Goal: Entertainment & Leisure: Browse casually

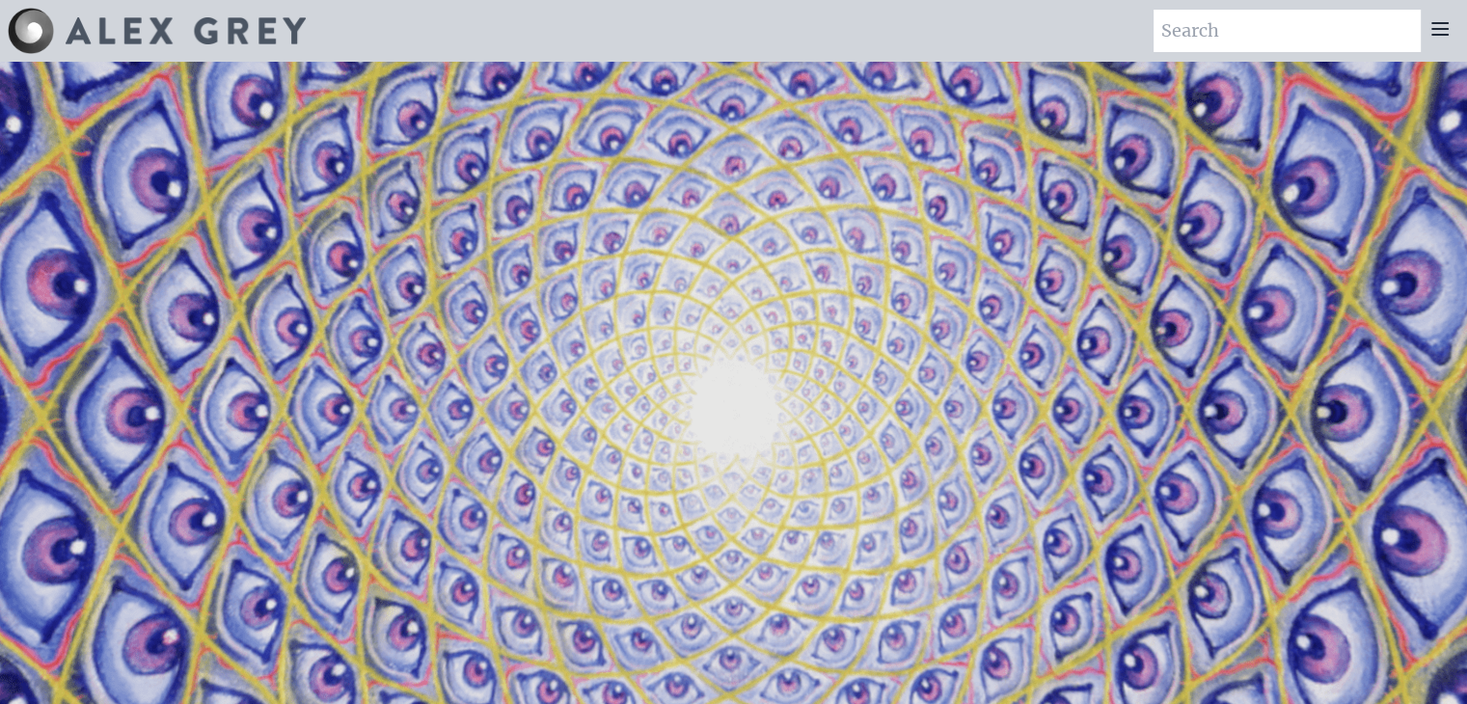
click at [1439, 28] on icon at bounding box center [1440, 29] width 15 height 12
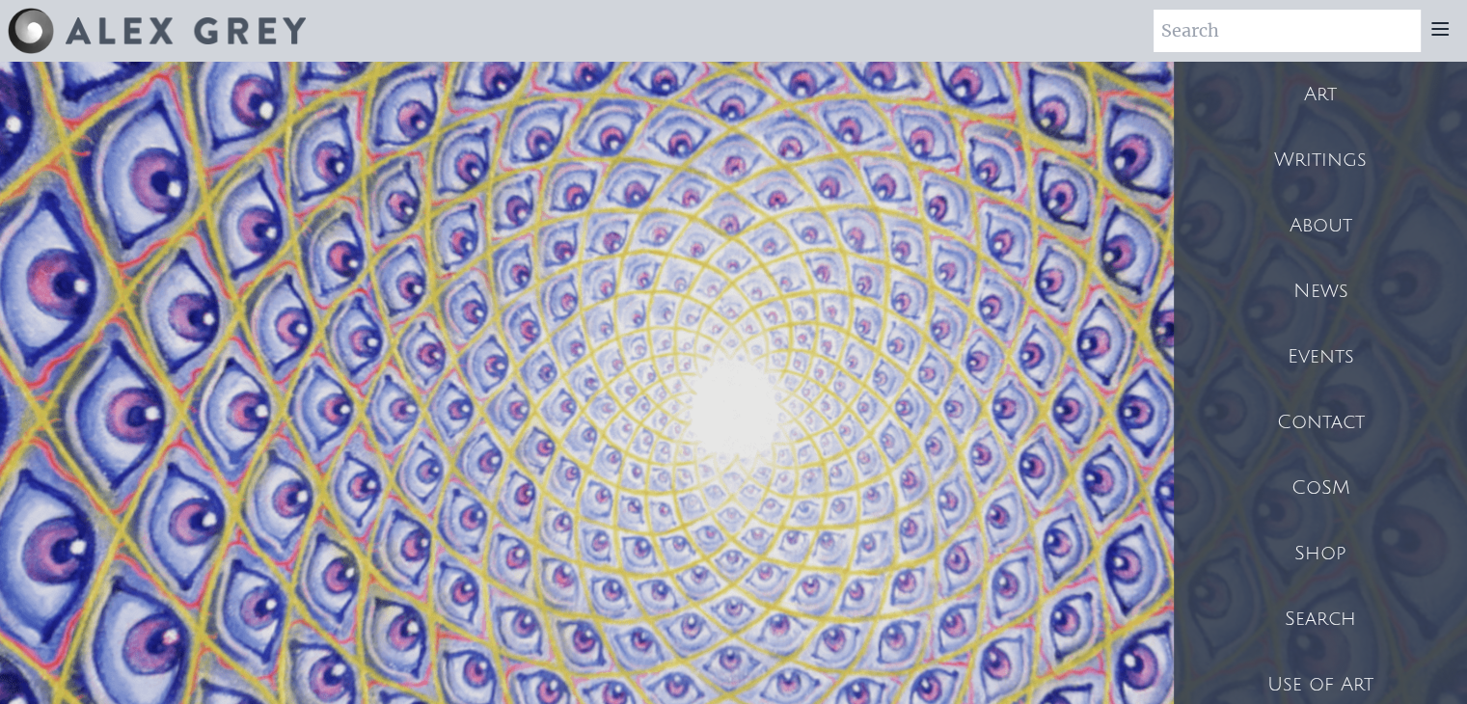
click at [1307, 96] on div "Art" at bounding box center [1320, 95] width 293 height 66
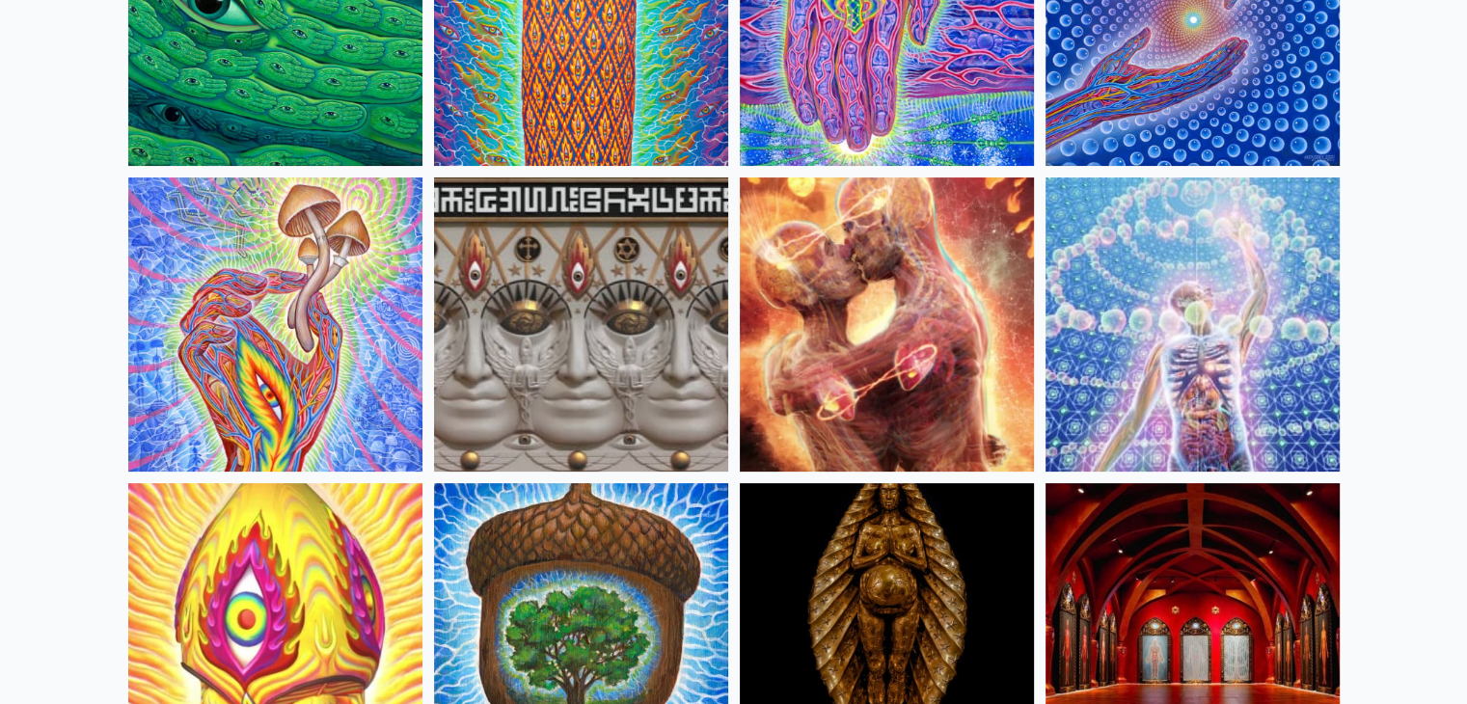
scroll to position [343, 0]
click at [1157, 368] on img at bounding box center [1193, 325] width 294 height 294
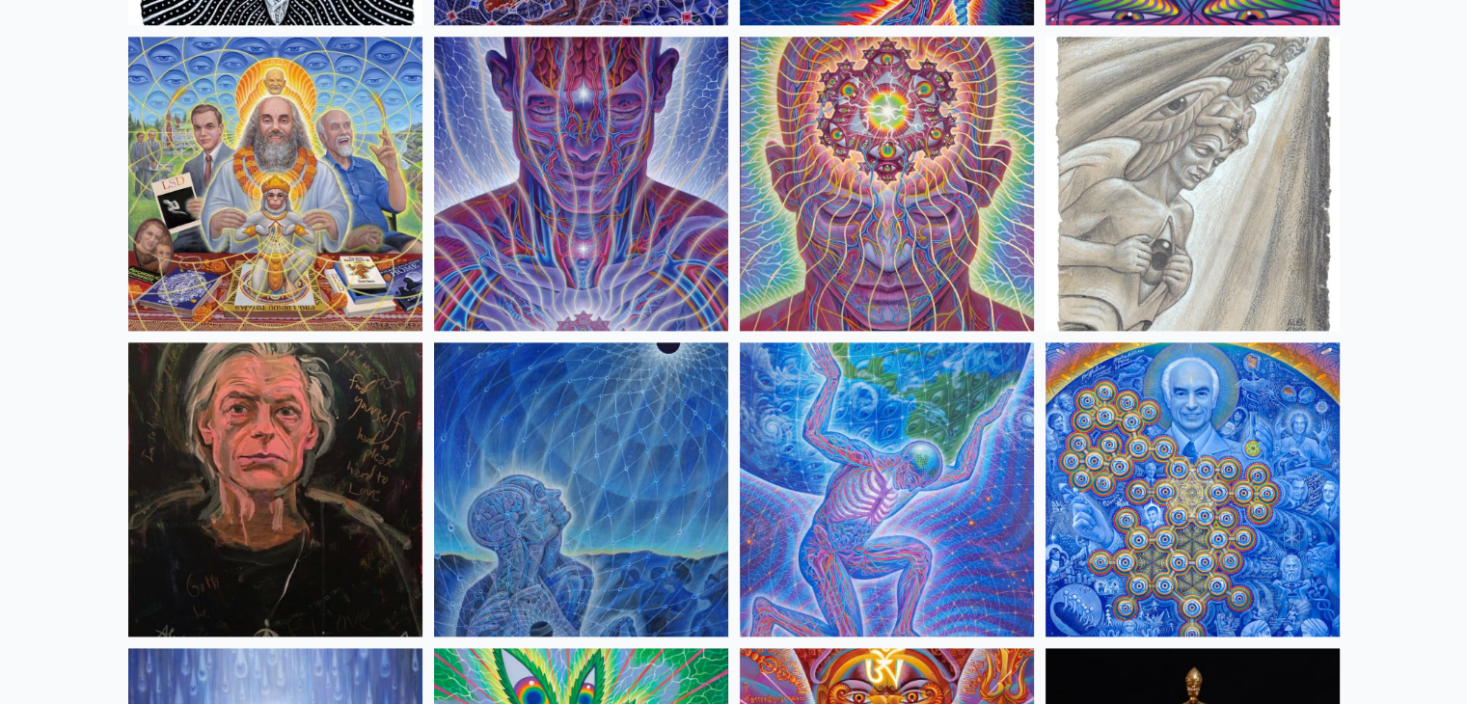
scroll to position [2322, 0]
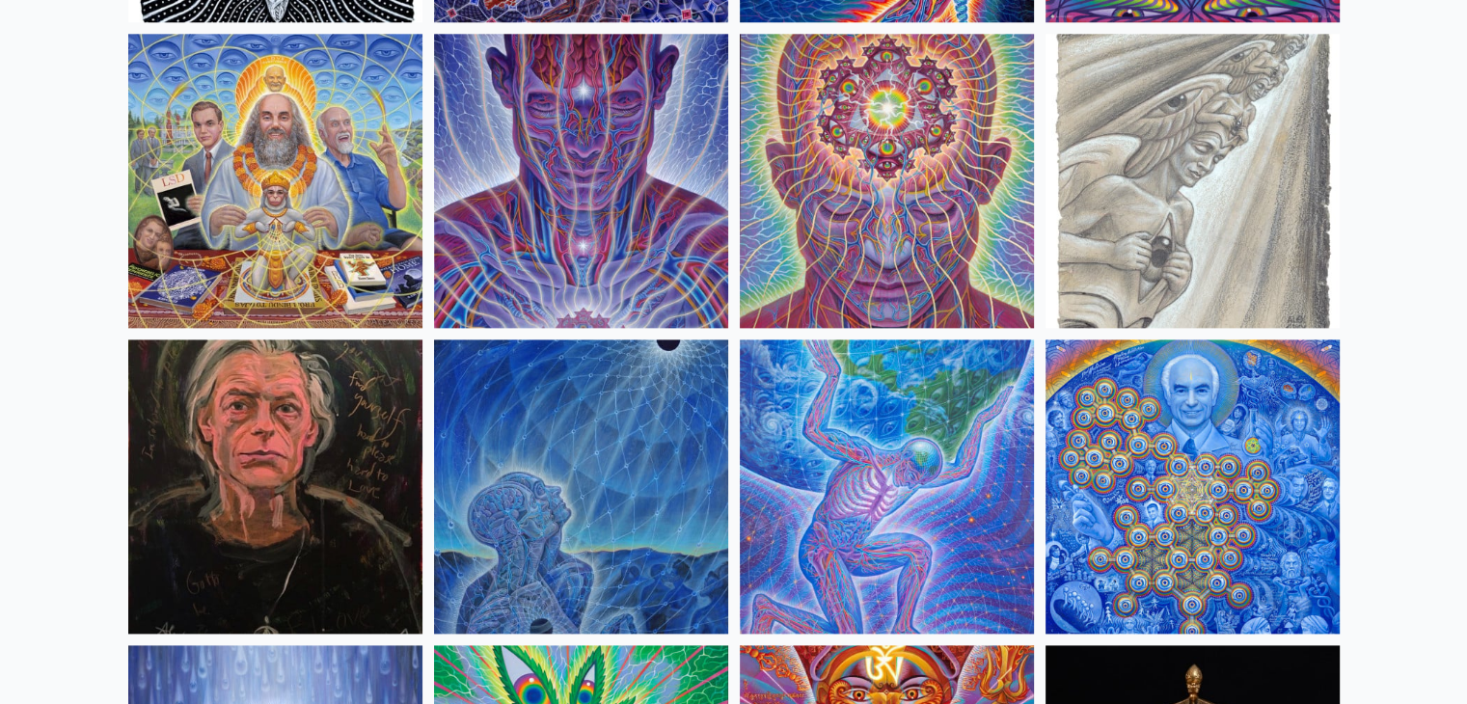
click at [568, 285] on img at bounding box center [581, 181] width 294 height 294
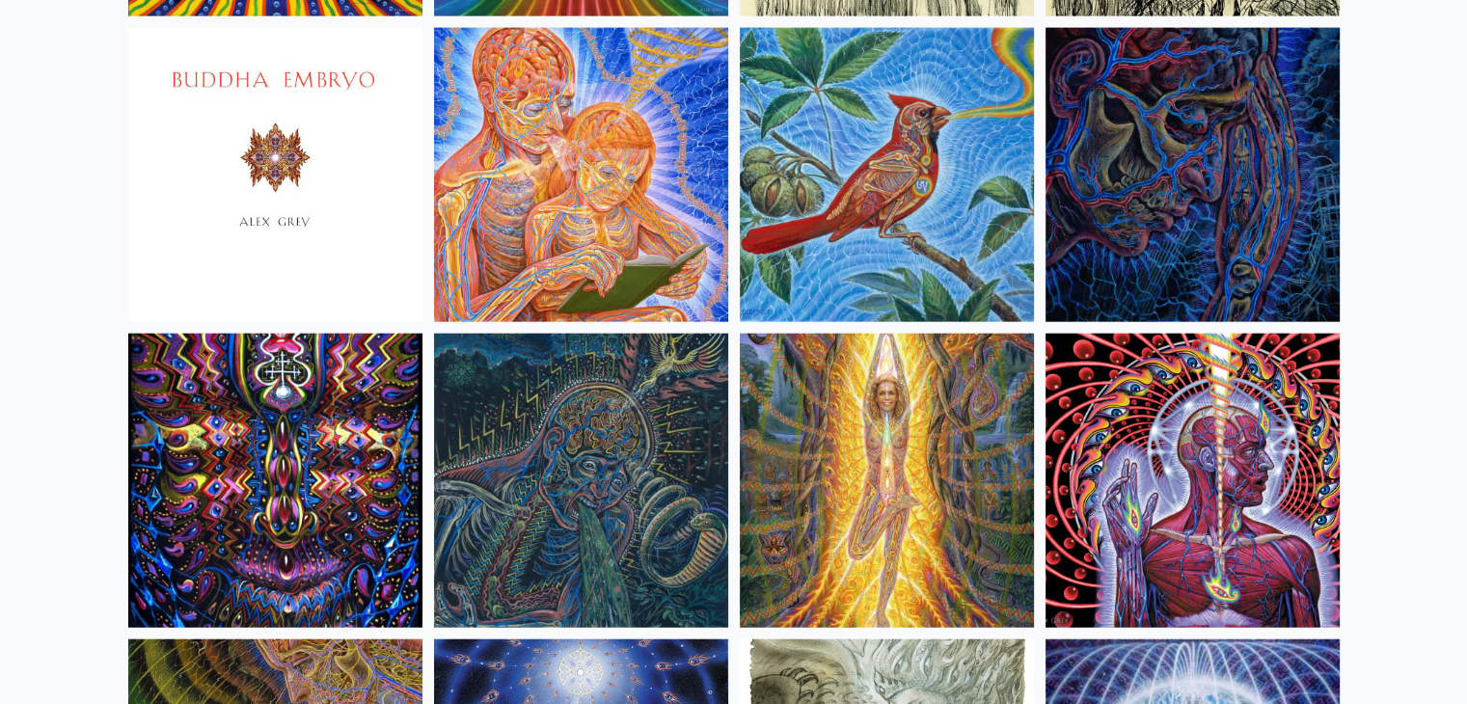
scroll to position [11811, 0]
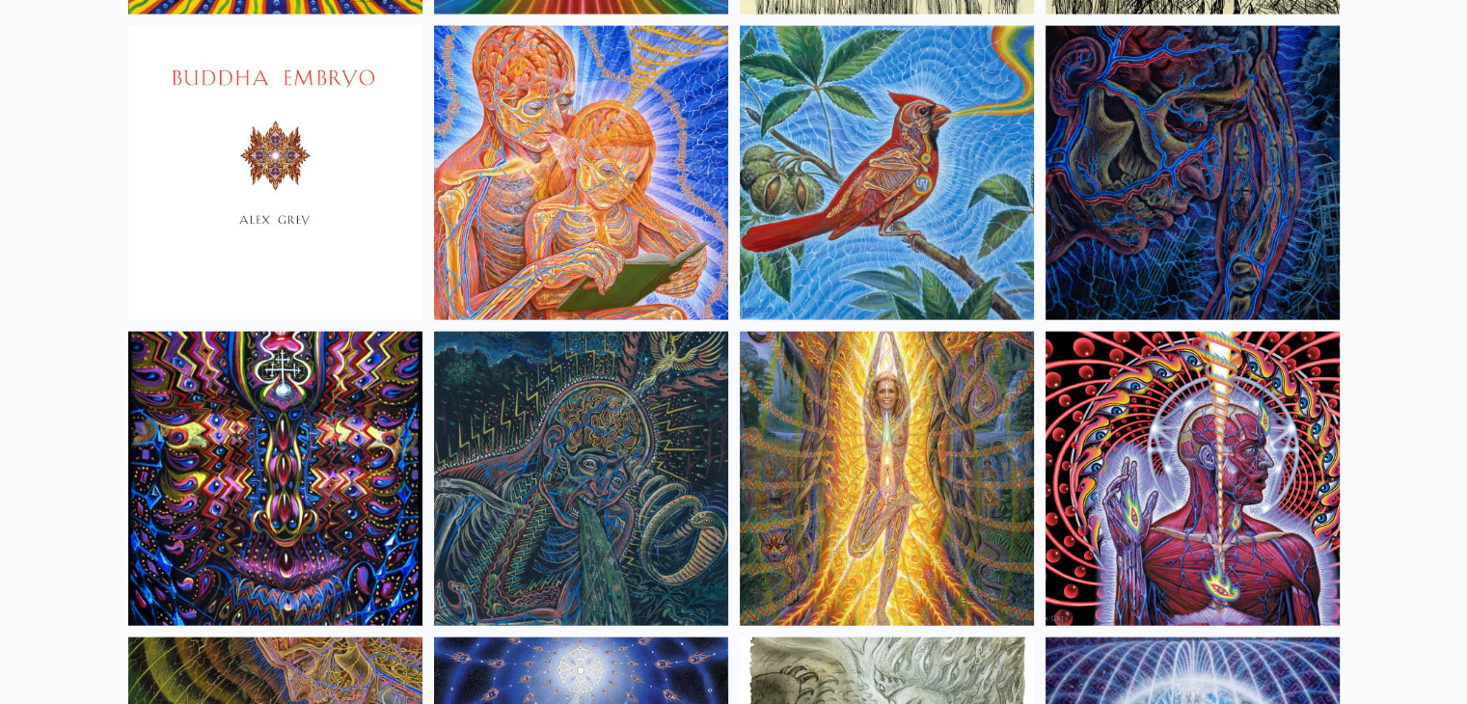
click at [656, 423] on img at bounding box center [581, 479] width 294 height 294
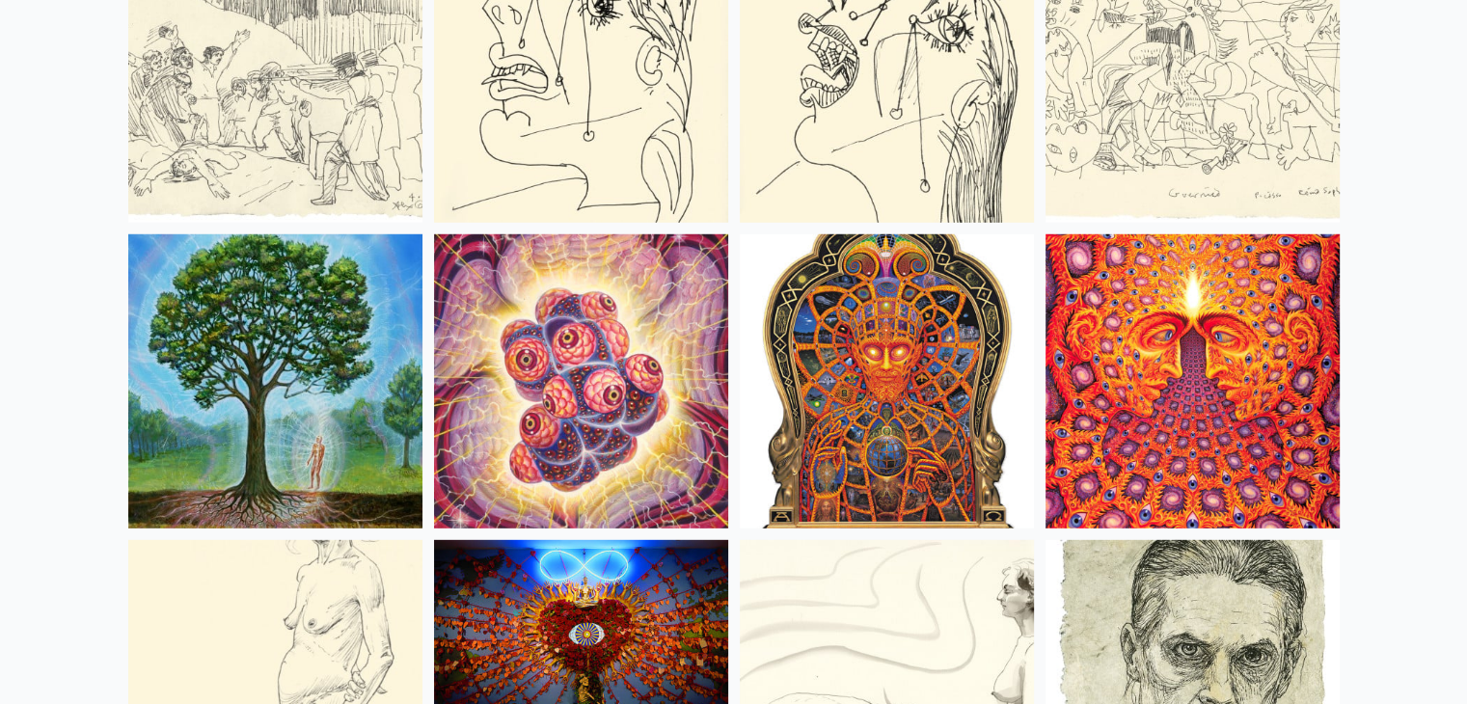
scroll to position [12827, 0]
click at [957, 388] on img at bounding box center [887, 380] width 294 height 294
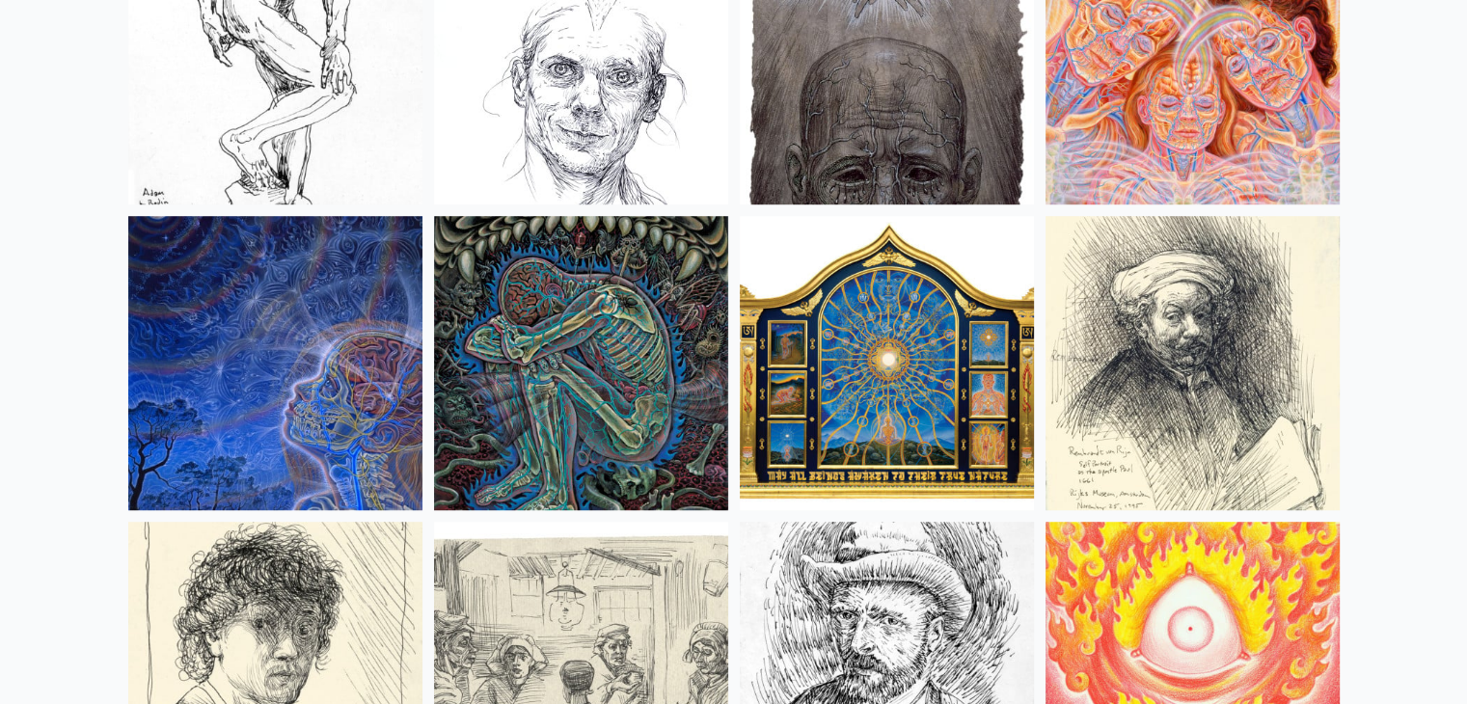
scroll to position [16010, 0]
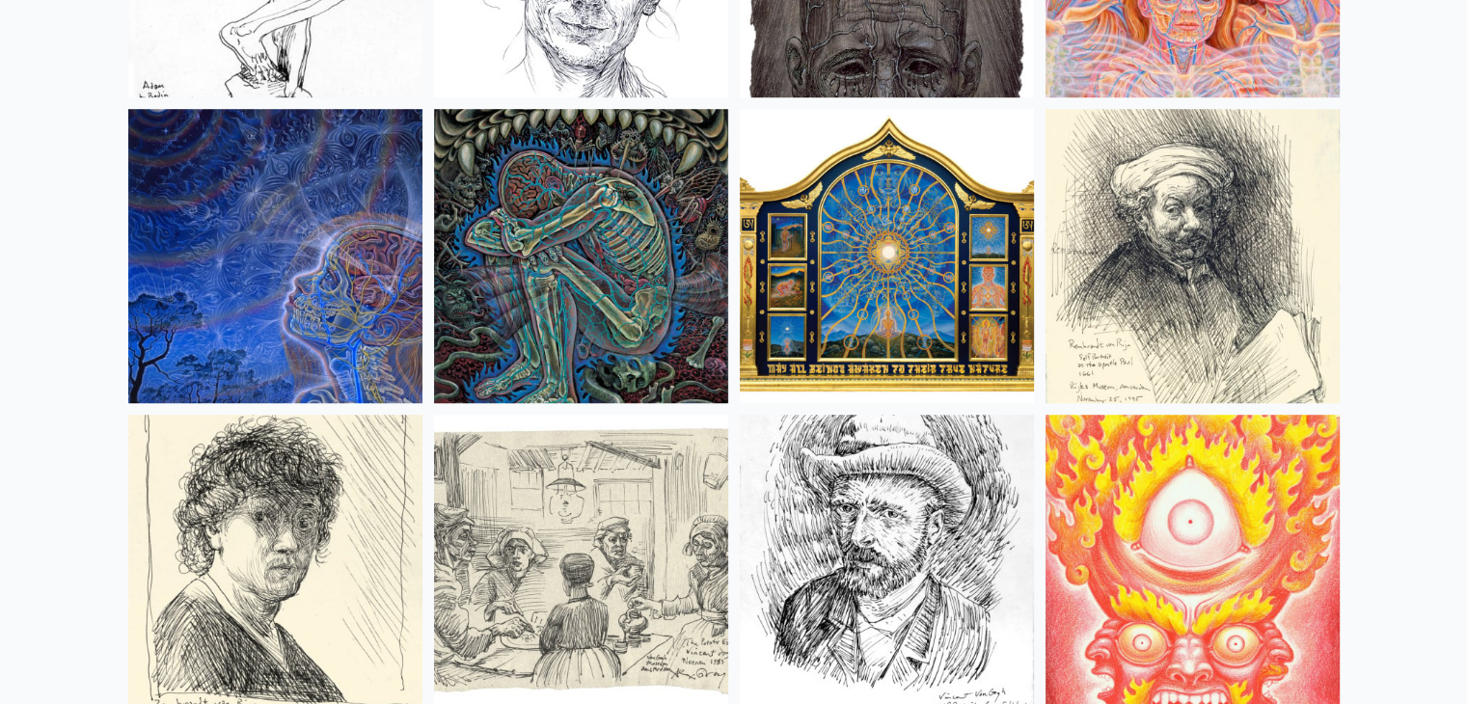
drag, startPoint x: 763, startPoint y: 376, endPoint x: 122, endPoint y: 260, distance: 652.1
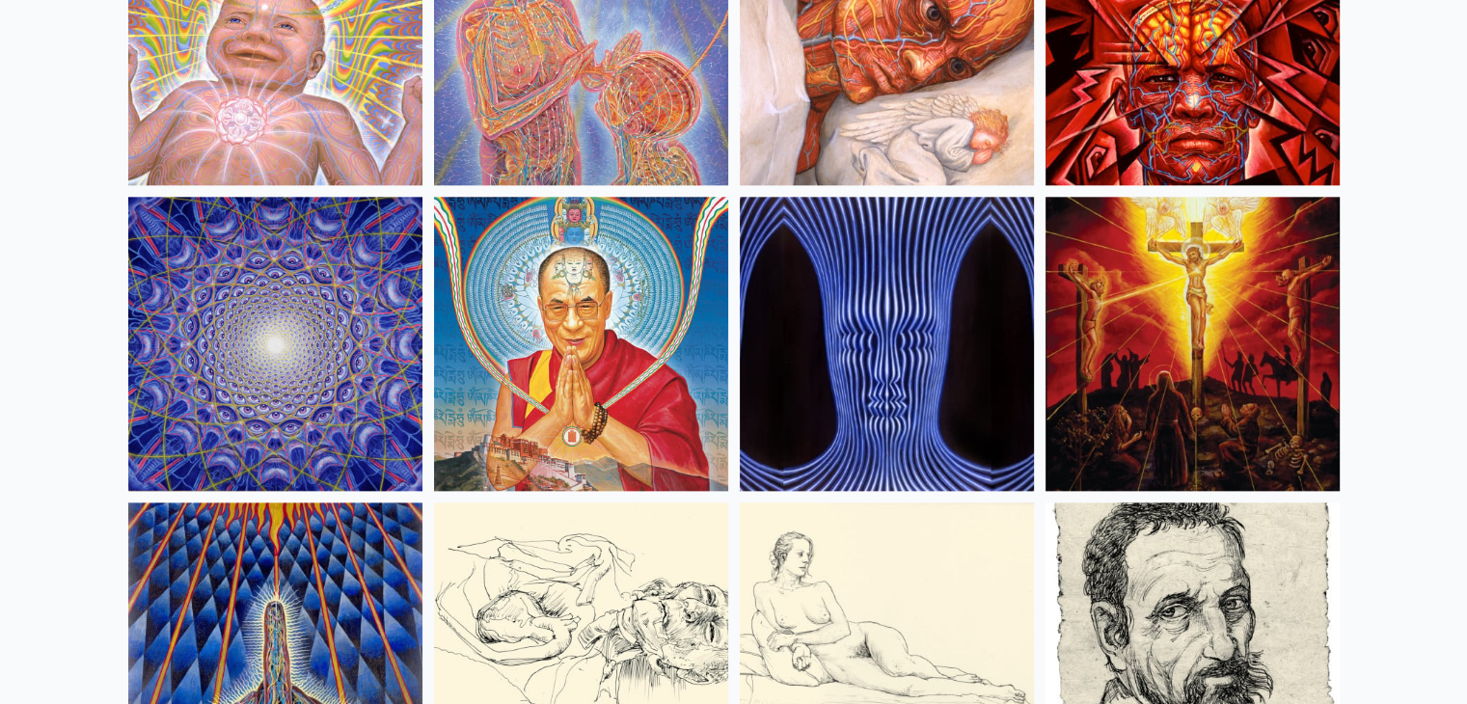
scroll to position [16838, 0]
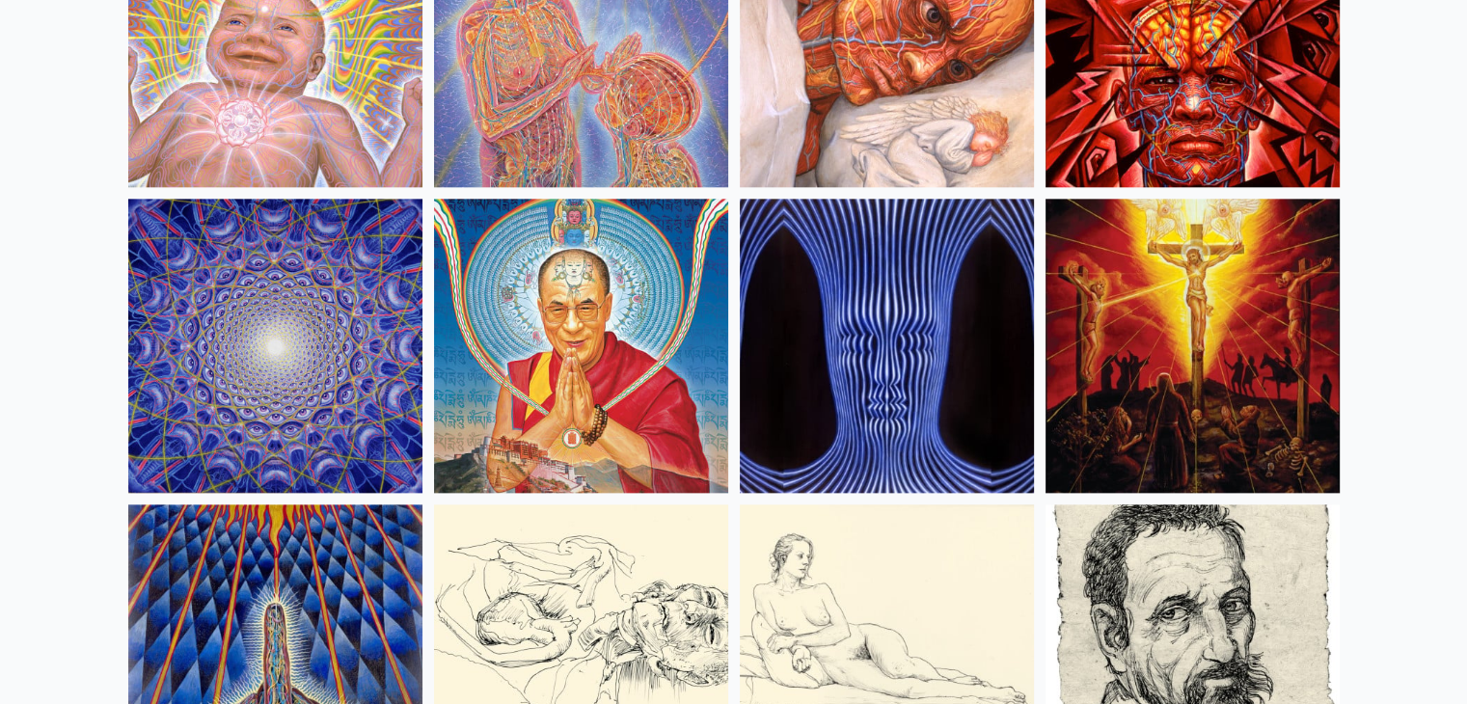
click at [1209, 244] on img at bounding box center [1193, 346] width 294 height 294
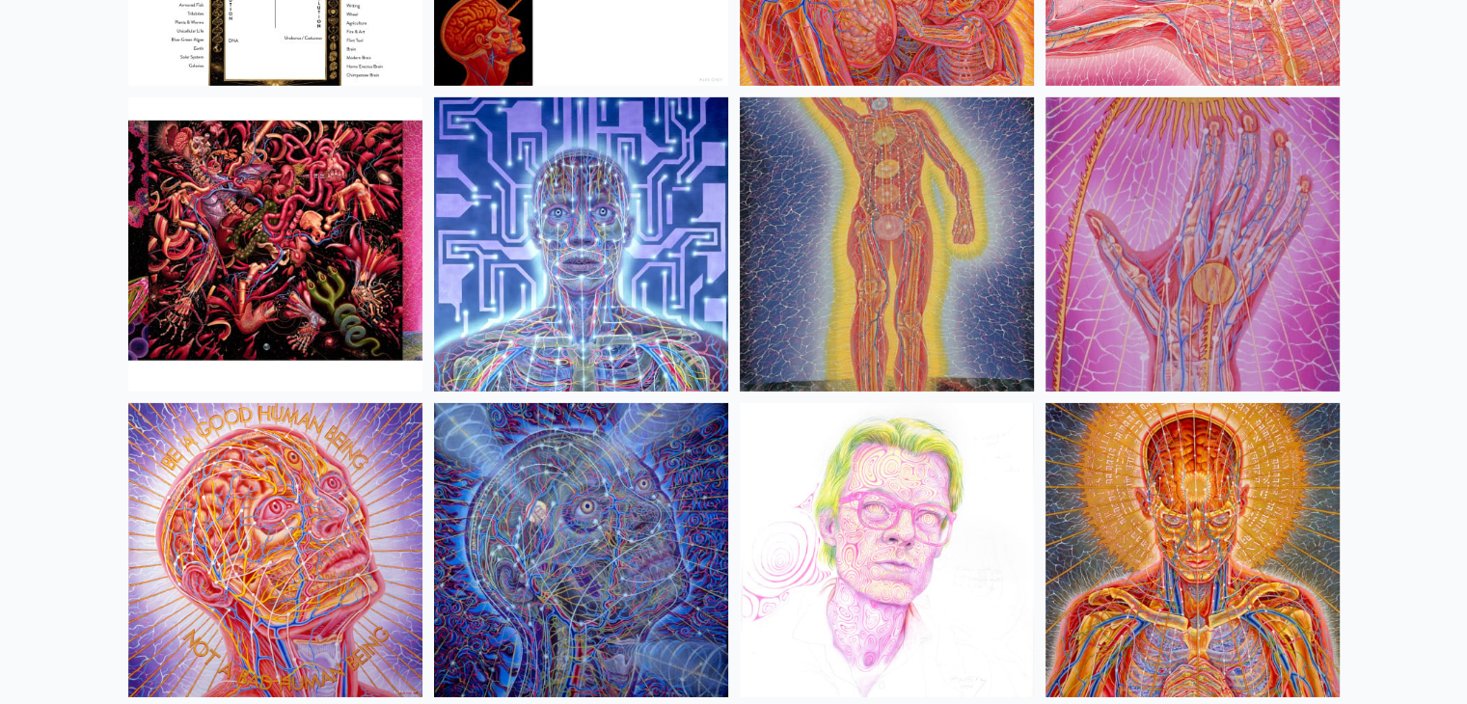
scroll to position [20923, 0]
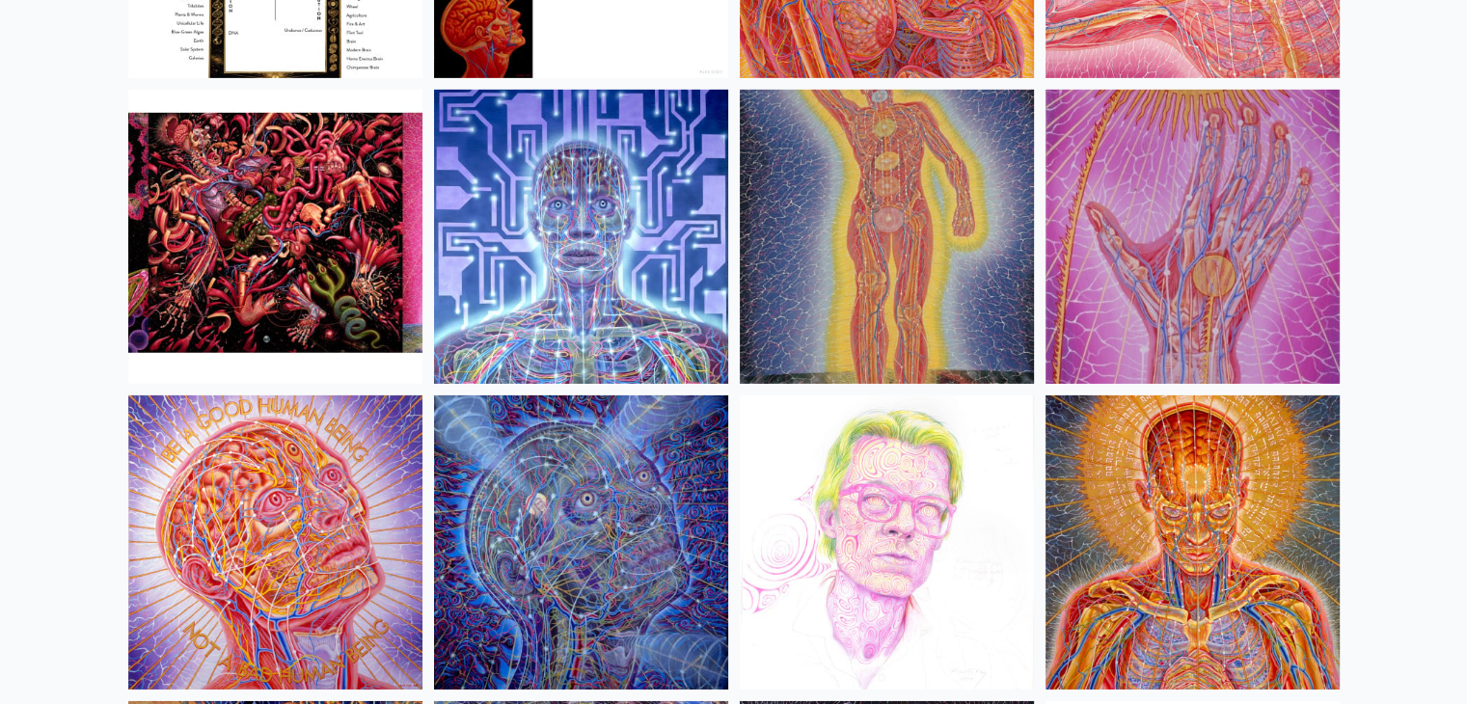
click at [949, 360] on img at bounding box center [887, 237] width 294 height 294
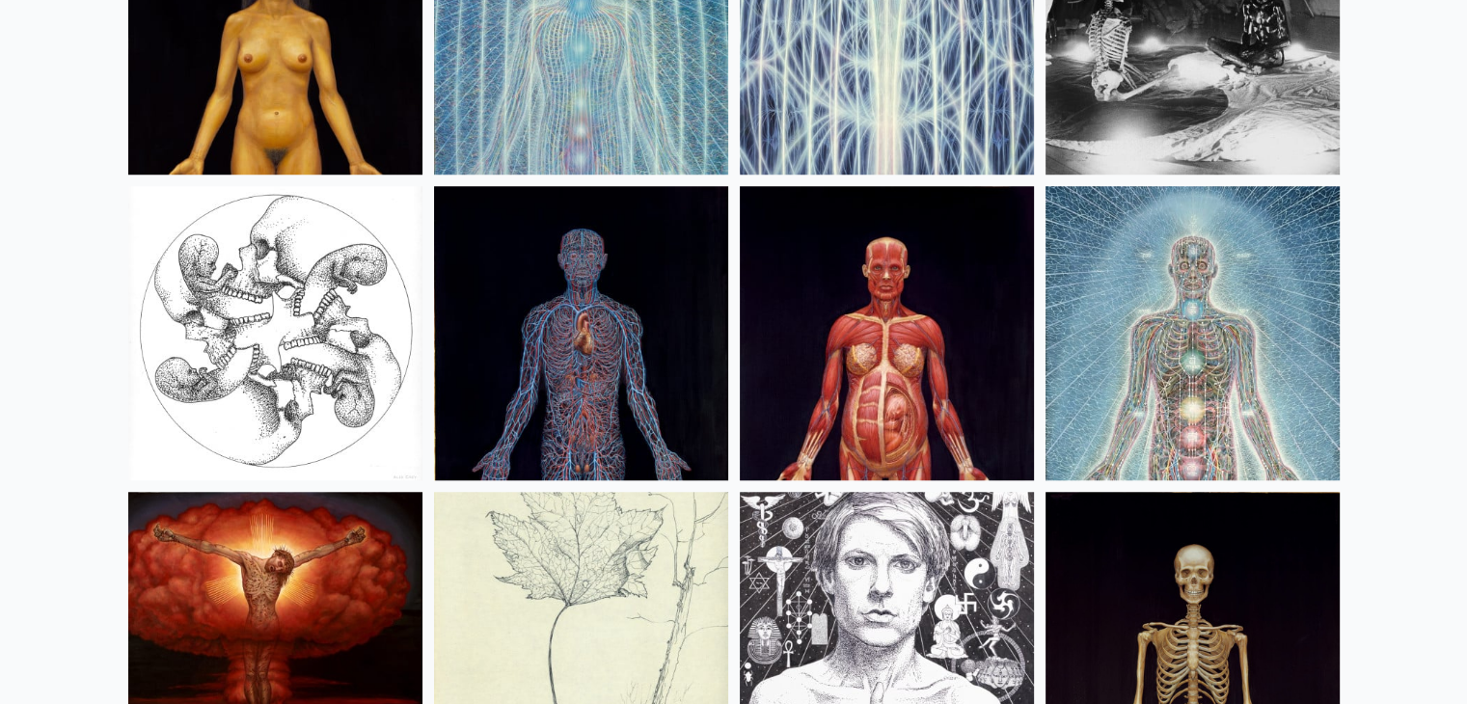
scroll to position [23591, 0]
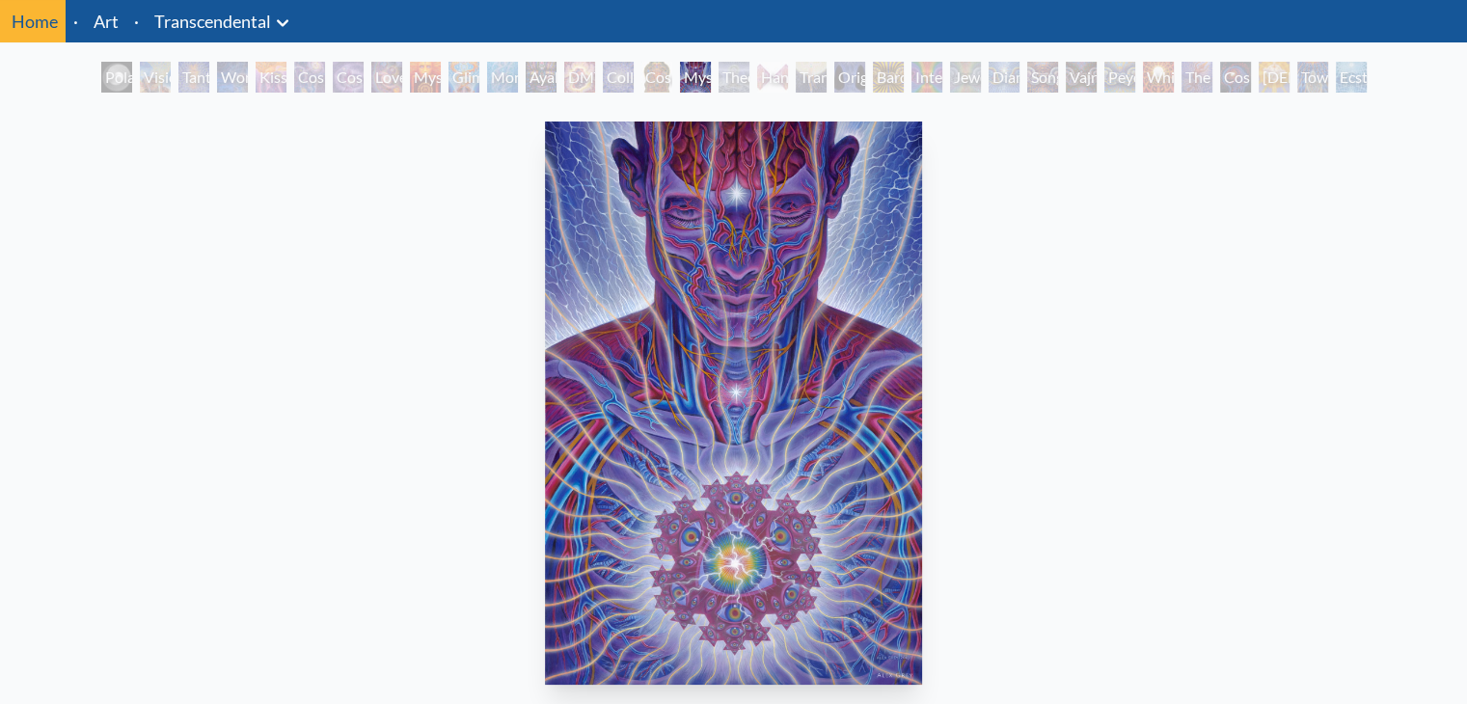
scroll to position [104, 0]
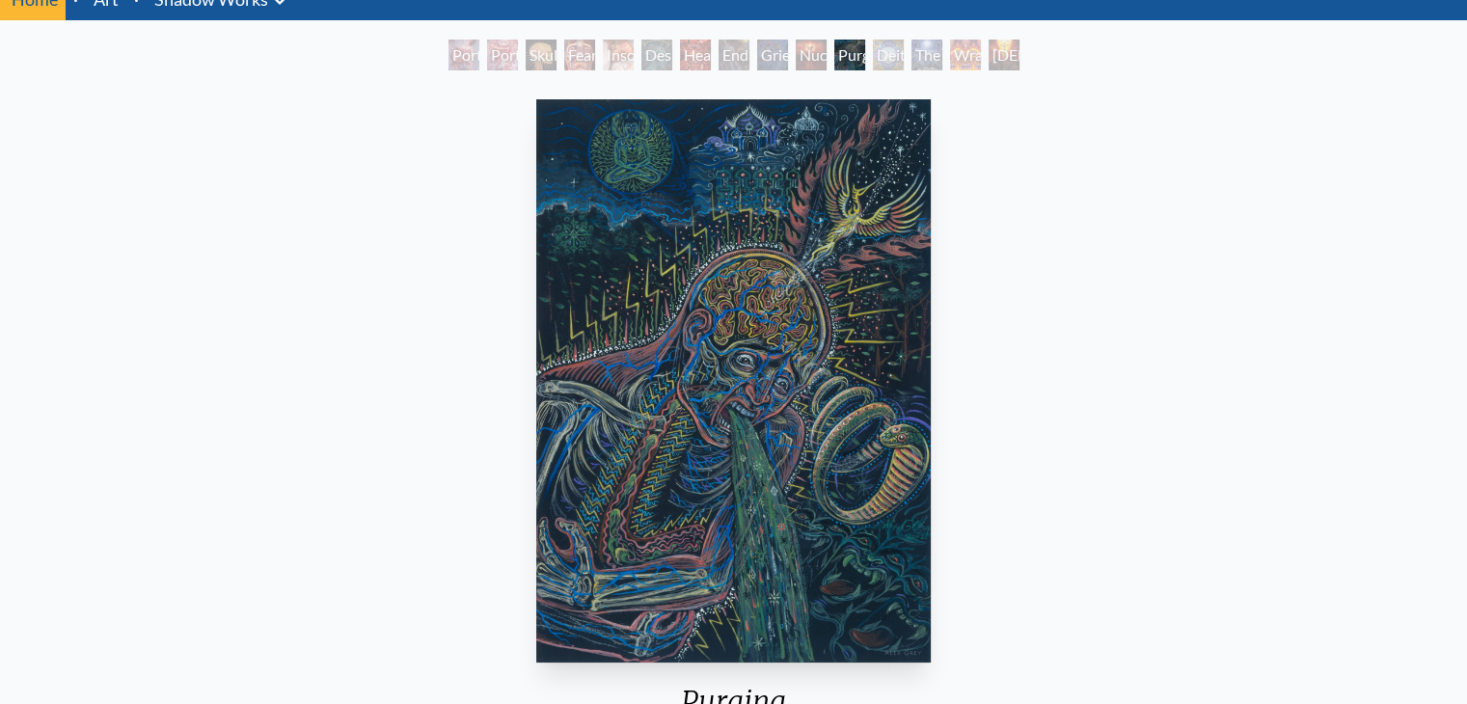
scroll to position [83, 0]
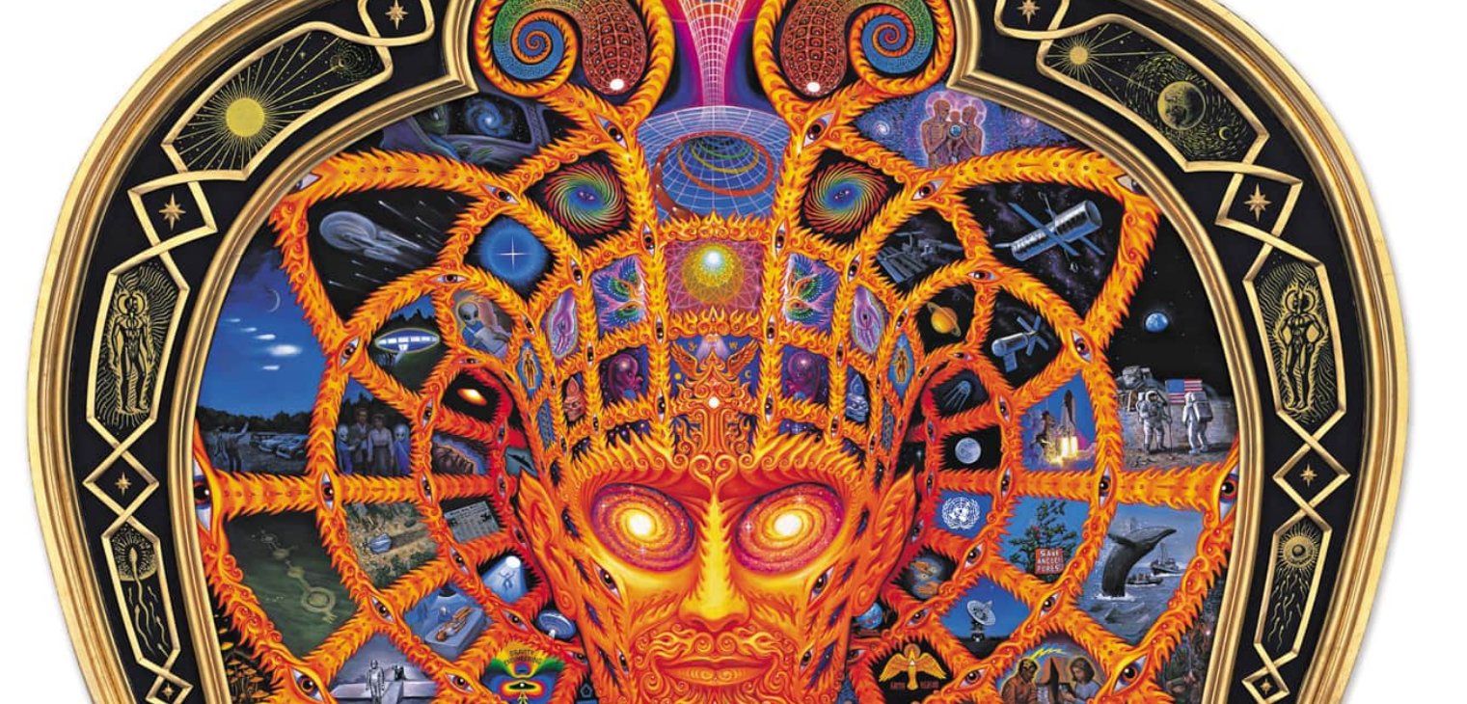
scroll to position [112, 0]
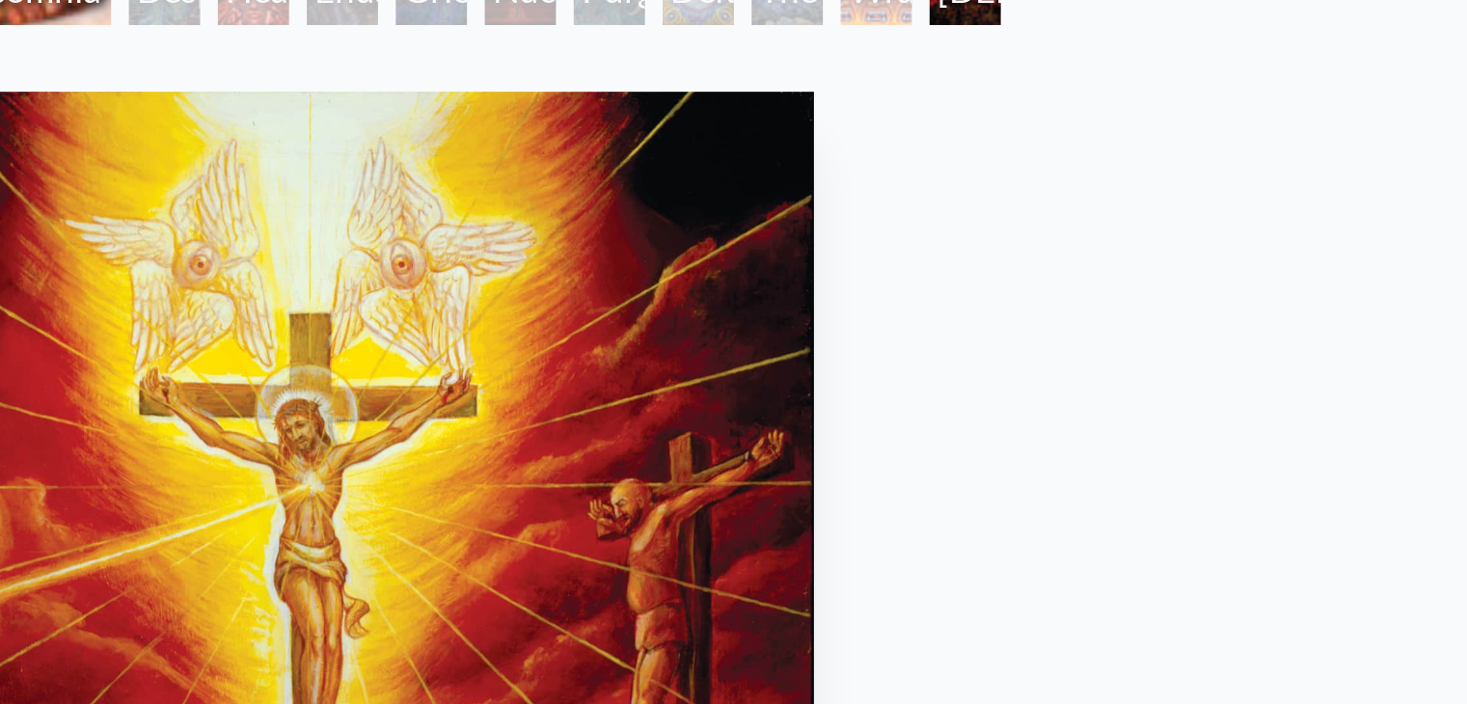
scroll to position [72, 0]
